Goal: Task Accomplishment & Management: Complete application form

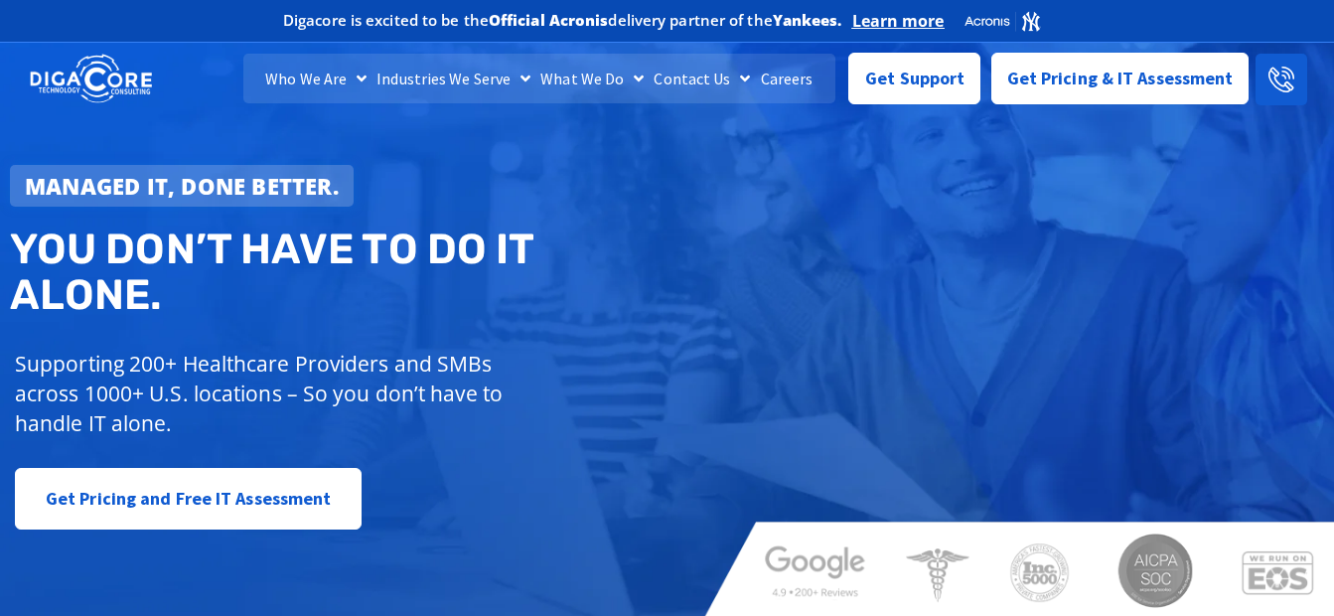
click at [1256, 86] on link at bounding box center [1282, 80] width 52 height 52
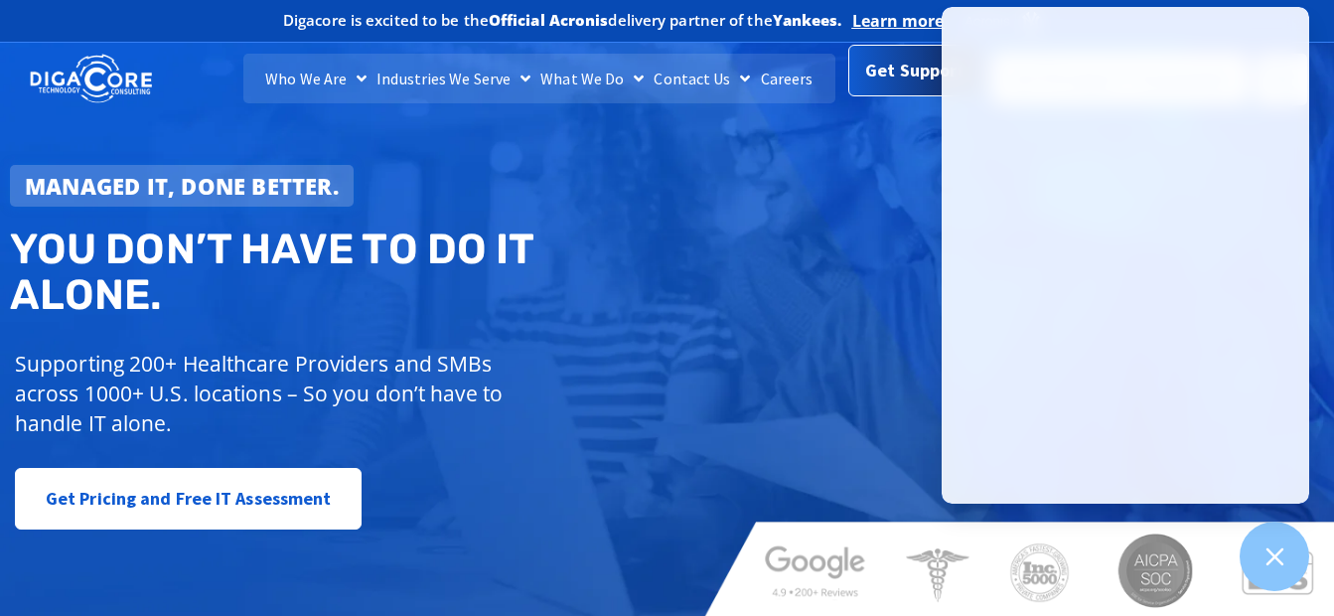
click at [879, 95] on link "Get Support" at bounding box center [914, 71] width 132 height 52
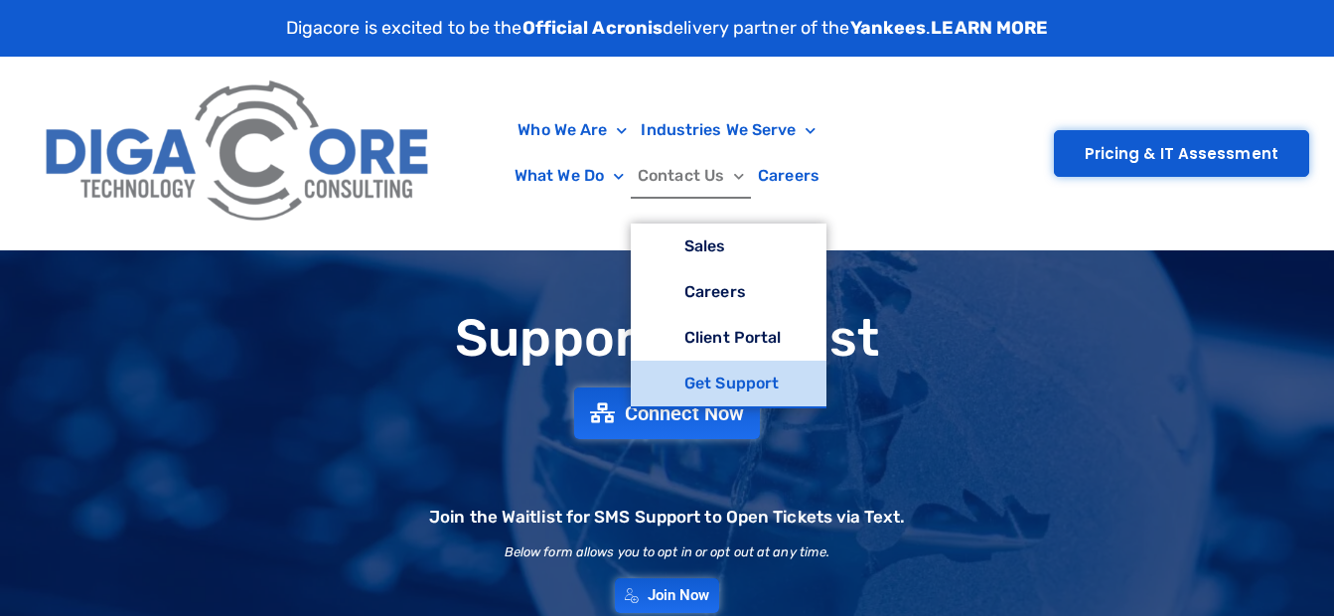
click at [710, 385] on link "Get Support" at bounding box center [729, 384] width 196 height 46
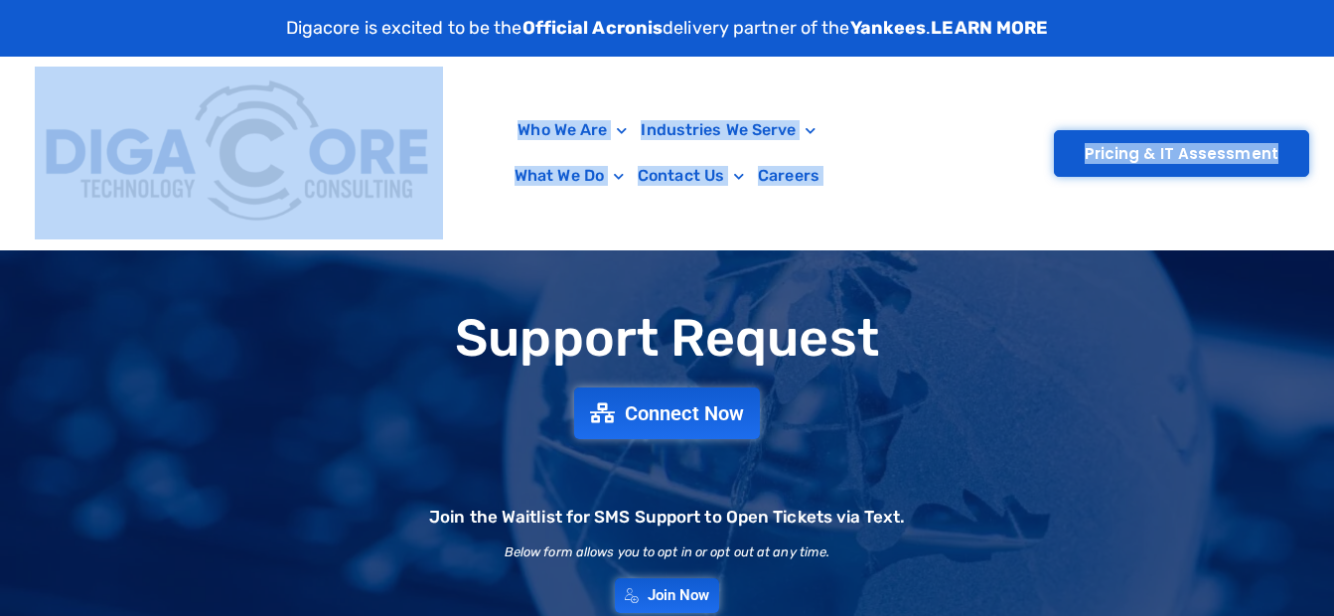
drag, startPoint x: 1331, startPoint y: 70, endPoint x: 1343, endPoint y: 211, distance: 141.6
click at [1333, 211] on html "Skip to content Digacore is excited to be the Official Acronis delivery partner…" at bounding box center [667, 308] width 1334 height 616
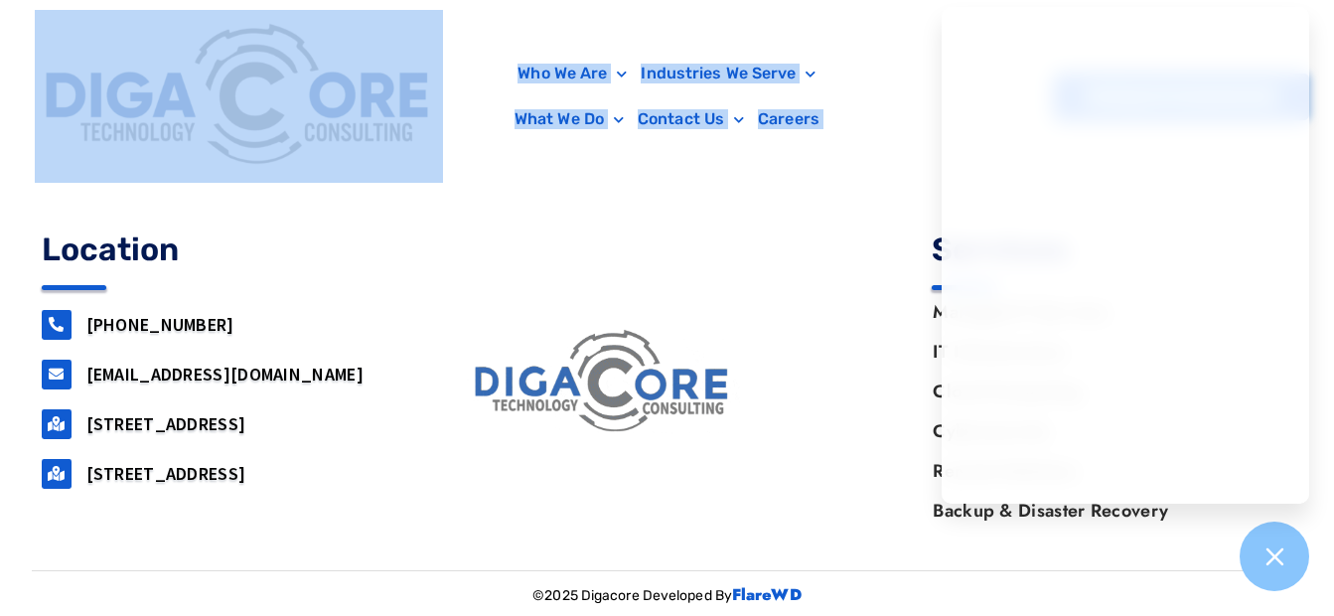
scroll to position [2076, 0]
